Goal: Task Accomplishment & Management: Use online tool/utility

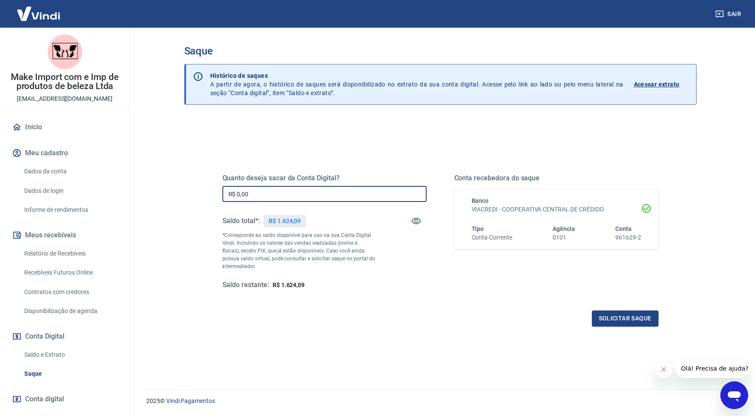
click at [261, 197] on input "R$ 0,00" at bounding box center [324, 194] width 204 height 16
type input "R$ 1.624,00"
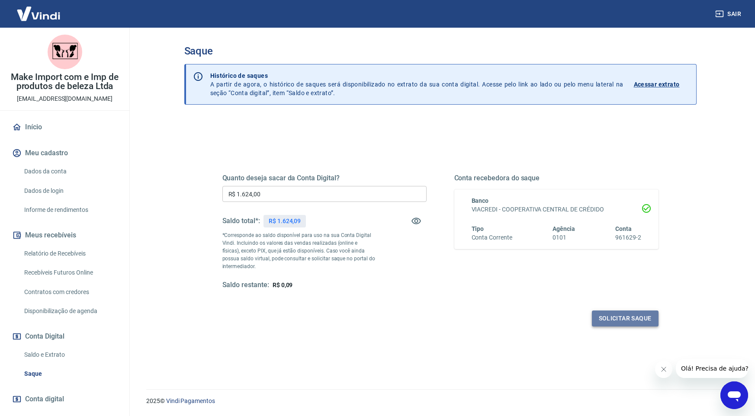
click at [621, 314] on button "Solicitar saque" at bounding box center [625, 319] width 67 height 16
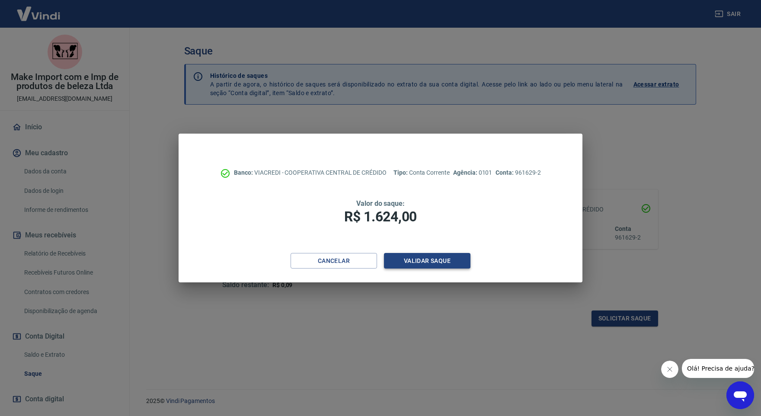
click at [423, 257] on button "Validar saque" at bounding box center [427, 261] width 86 height 16
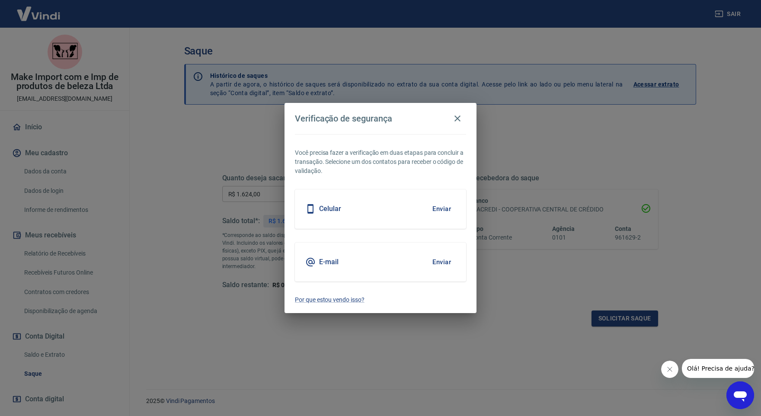
click at [441, 261] on button "Enviar" at bounding box center [442, 262] width 28 height 18
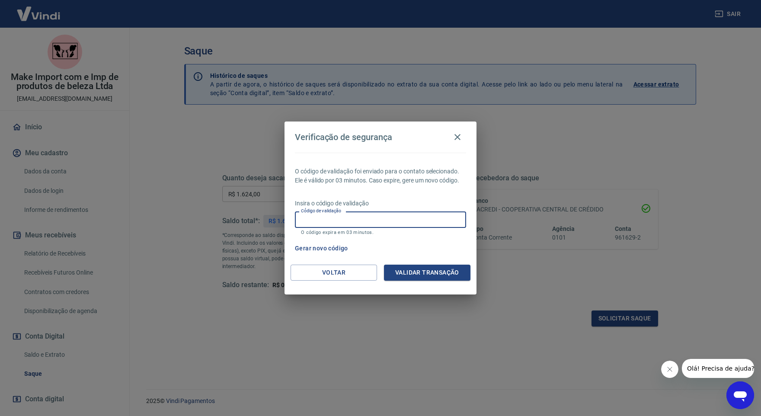
click at [431, 220] on input "Código de validação" at bounding box center [380, 219] width 171 height 16
type input "194065"
click at [437, 275] on button "Validar transação" at bounding box center [427, 273] width 86 height 16
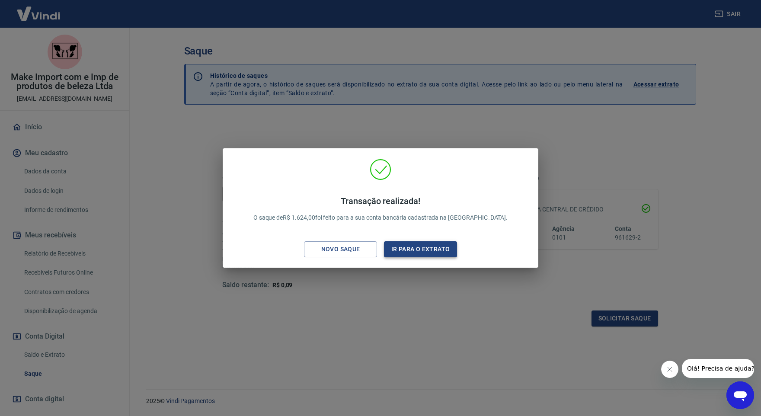
click at [426, 250] on button "Ir para o extrato" at bounding box center [420, 249] width 73 height 16
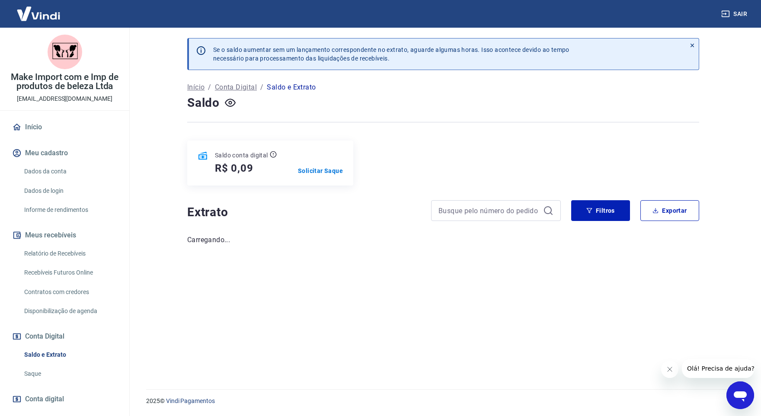
click at [48, 256] on link "Relatório de Recebíveis" at bounding box center [70, 254] width 98 height 18
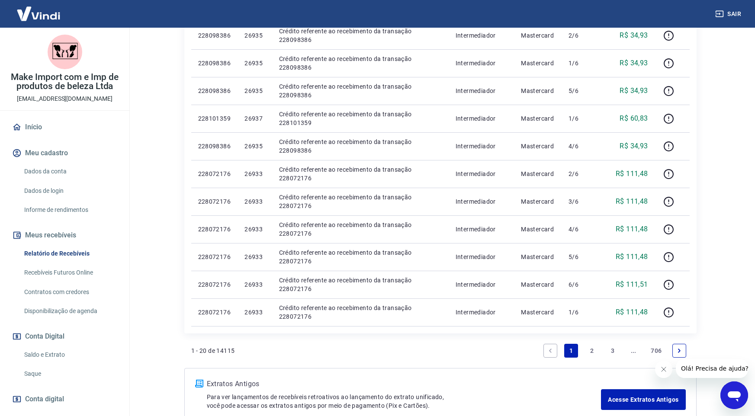
scroll to position [475, 0]
